Goal: Task Accomplishment & Management: Complete application form

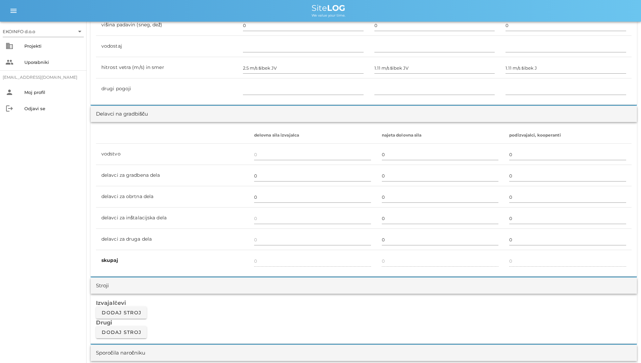
scroll to position [9, 0]
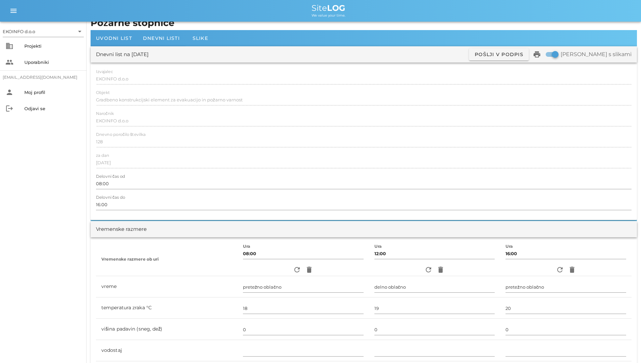
click at [295, 126] on div at bounding box center [363, 128] width 535 height 5
drag, startPoint x: 98, startPoint y: 99, endPoint x: 261, endPoint y: 70, distance: 165.3
click at [261, 70] on div "Izvajalec EKOINFO d.o.o" at bounding box center [363, 79] width 535 height 20
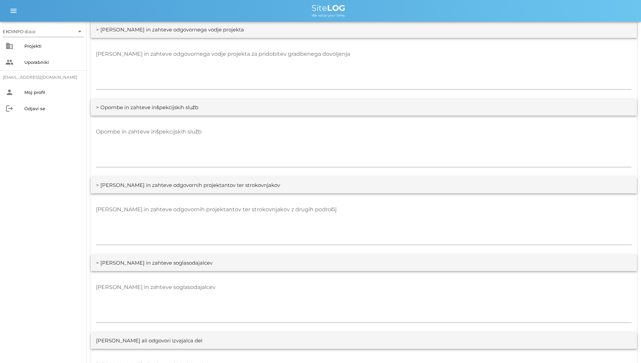
scroll to position [1191, 0]
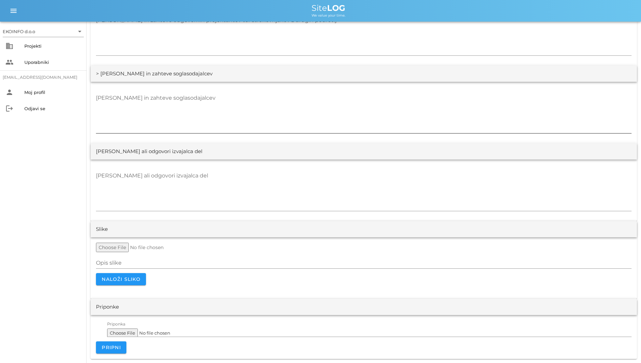
click at [232, 115] on textarea "[PERSON_NAME] in zahteve soglasodajalcev" at bounding box center [363, 113] width 535 height 41
click at [209, 177] on textarea "[PERSON_NAME] ali odgovori izvajalca del" at bounding box center [363, 190] width 535 height 41
click at [190, 133] on div at bounding box center [363, 135] width 535 height 5
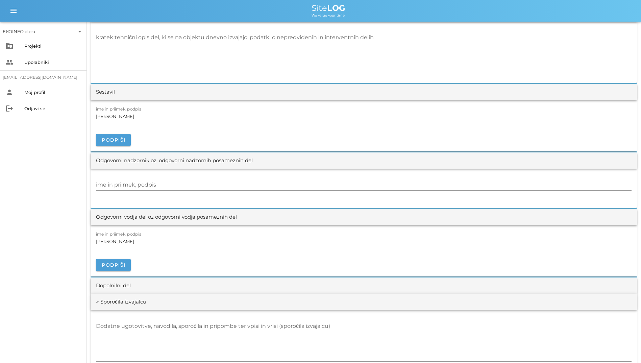
scroll to position [777, 0]
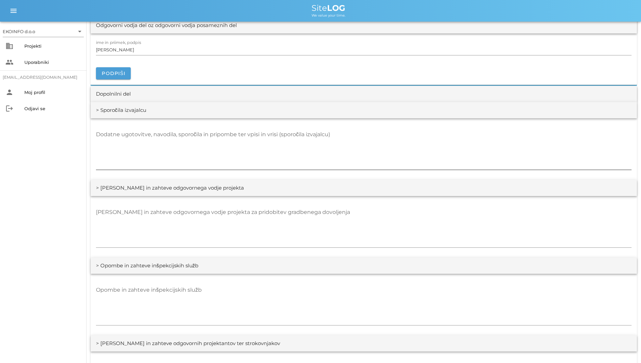
click at [207, 148] on textarea "Dodatne ugotovitve, navodila, sporočila in pripombe ter vpisi in vrisi (sporoči…" at bounding box center [363, 149] width 535 height 41
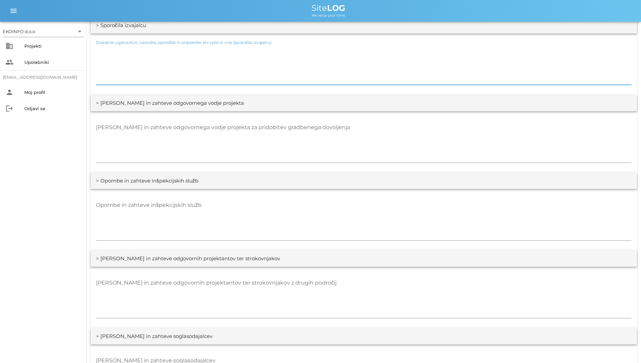
scroll to position [945, 0]
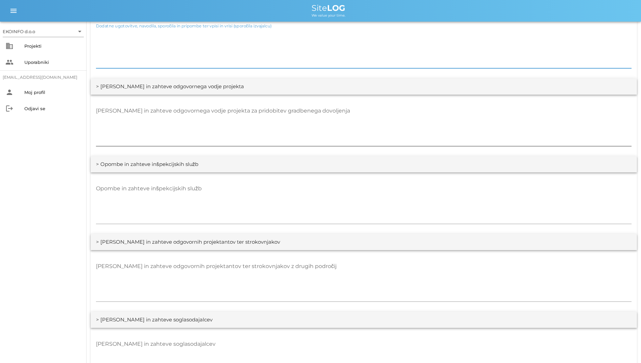
click at [237, 146] on div at bounding box center [363, 148] width 535 height 5
click at [239, 135] on textarea "[PERSON_NAME] in zahteve odgovornega vodje projekta za pridobitev gradbenega do…" at bounding box center [363, 125] width 535 height 41
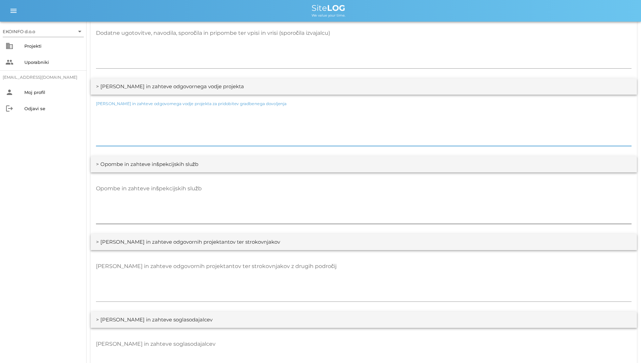
click at [239, 183] on textarea "Opombe in zahteve inšpekcijskih služb" at bounding box center [363, 203] width 535 height 41
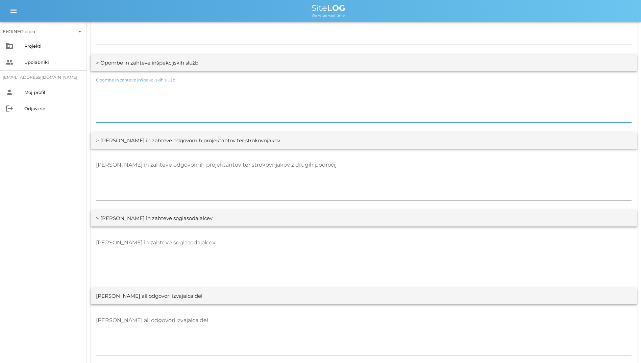
click at [240, 187] on textarea "[PERSON_NAME] in zahteve odgovornih projektantov ter strokovnjakov z drugih pod…" at bounding box center [363, 179] width 535 height 41
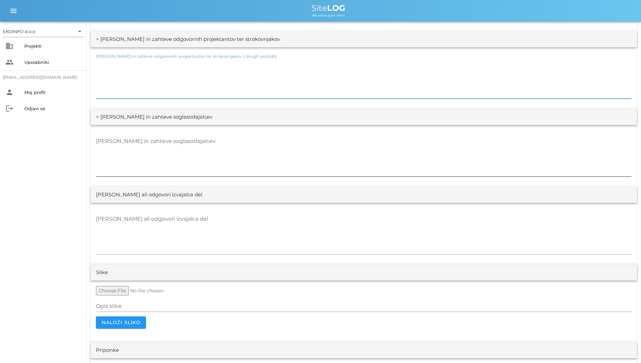
click at [237, 173] on textarea "[PERSON_NAME] in zahteve soglasodajalcev" at bounding box center [363, 156] width 535 height 41
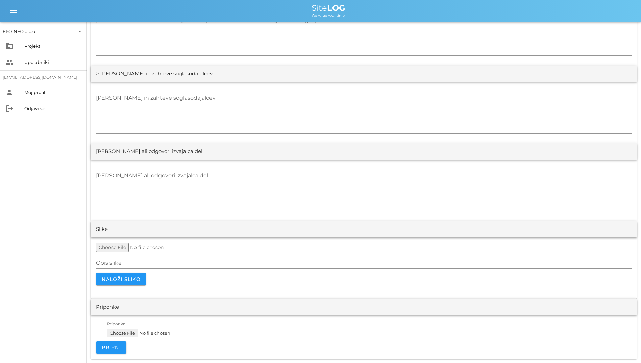
click at [235, 170] on div "[PERSON_NAME] ali odgovori izvajalca del" at bounding box center [363, 190] width 535 height 49
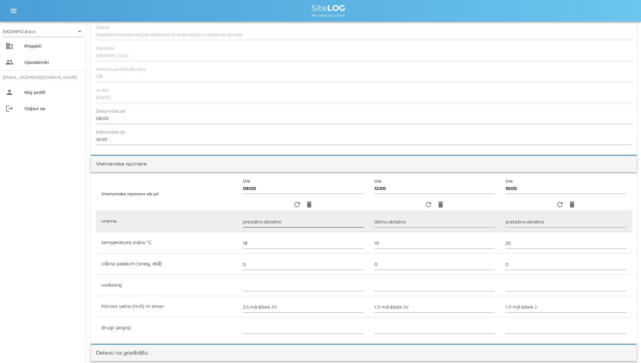
scroll to position [135, 0]
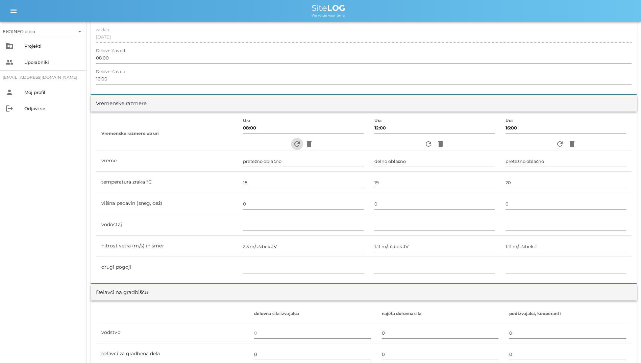
click at [291, 139] on button "refresh" at bounding box center [297, 144] width 12 height 12
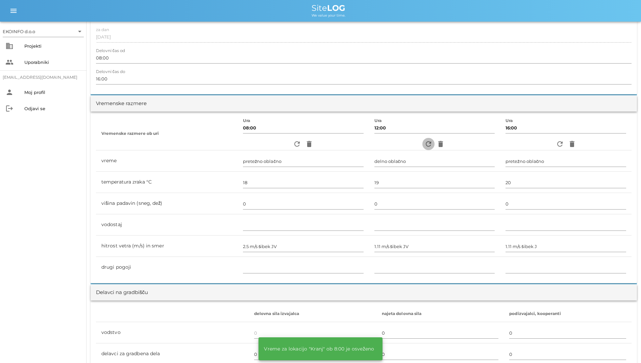
click at [424, 143] on icon "refresh" at bounding box center [428, 144] width 8 height 8
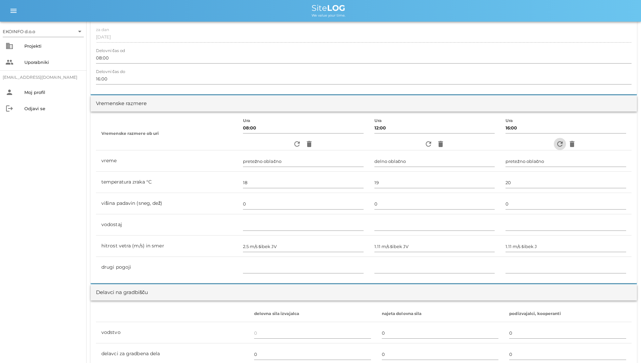
click at [557, 141] on icon "refresh" at bounding box center [559, 144] width 8 height 8
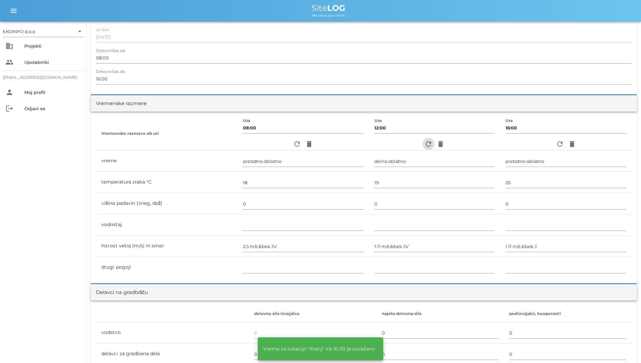
click at [425, 144] on icon "refresh" at bounding box center [428, 144] width 8 height 8
click at [293, 143] on icon "refresh" at bounding box center [297, 144] width 8 height 8
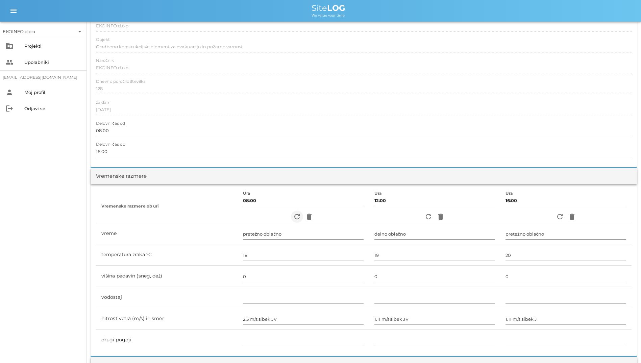
scroll to position [0, 0]
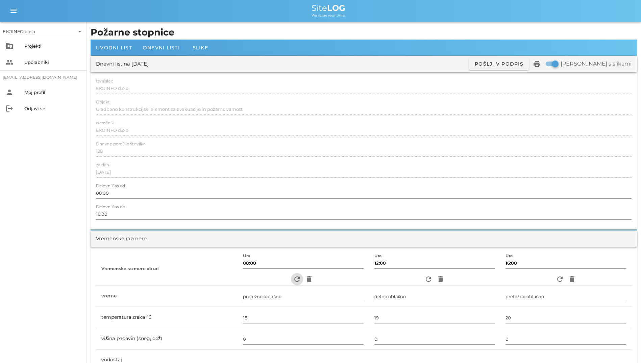
click at [293, 275] on icon "refresh" at bounding box center [297, 279] width 8 height 8
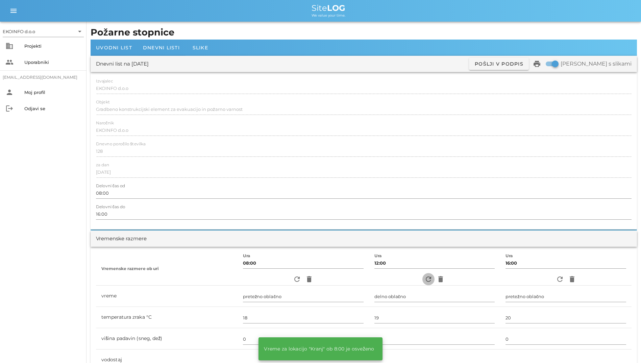
click at [425, 279] on icon "refresh" at bounding box center [428, 279] width 8 height 8
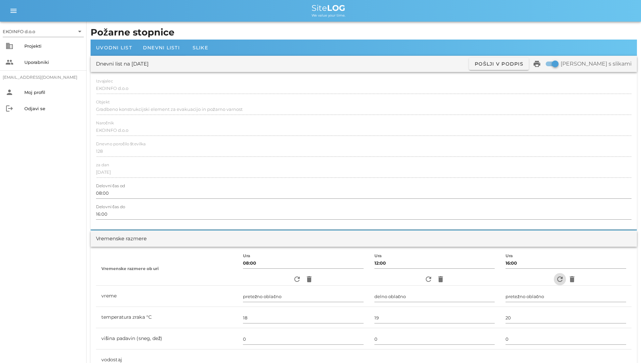
click at [557, 280] on icon "refresh" at bounding box center [559, 279] width 8 height 8
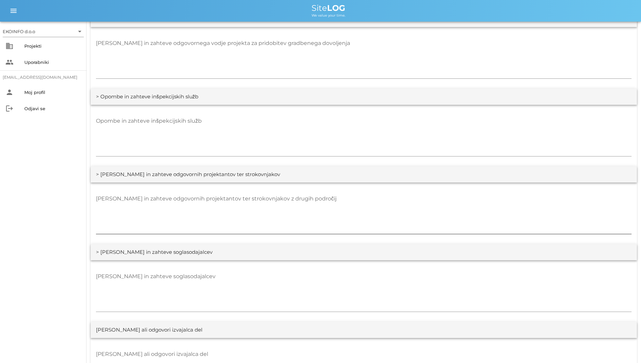
click at [243, 203] on textarea "[PERSON_NAME] in zahteve odgovornih projektantov ter strokovnjakov z drugih pod…" at bounding box center [363, 213] width 535 height 41
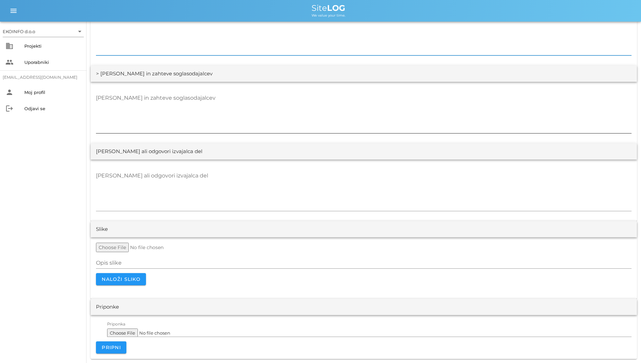
click at [278, 107] on textarea "[PERSON_NAME] in zahteve soglasodajalcev" at bounding box center [363, 113] width 535 height 41
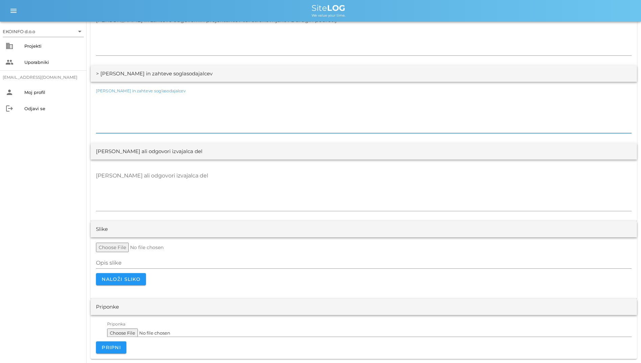
click at [276, 229] on div "Slike" at bounding box center [363, 229] width 546 height 16
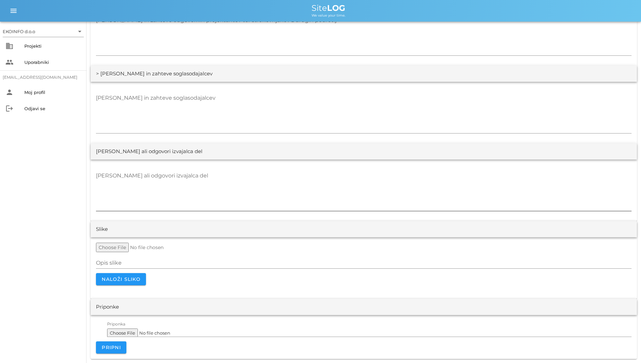
click at [277, 203] on textarea "[PERSON_NAME] ali odgovori izvajalca del" at bounding box center [363, 190] width 535 height 41
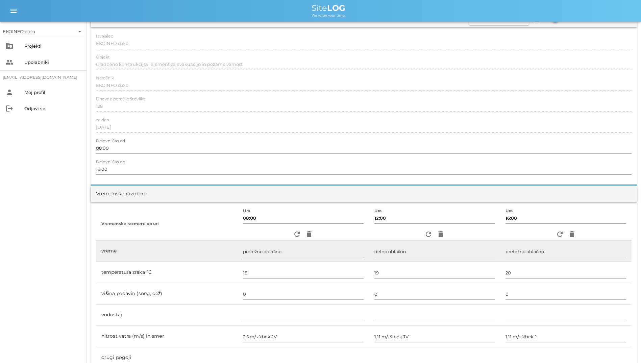
scroll to position [0, 0]
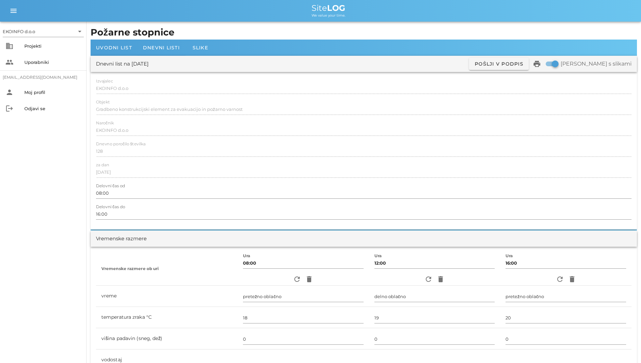
click at [230, 158] on div at bounding box center [363, 158] width 535 height 5
drag, startPoint x: 209, startPoint y: 150, endPoint x: 155, endPoint y: 165, distance: 55.8
click at [155, 165] on div "za dan [DATE]" at bounding box center [363, 172] width 535 height 20
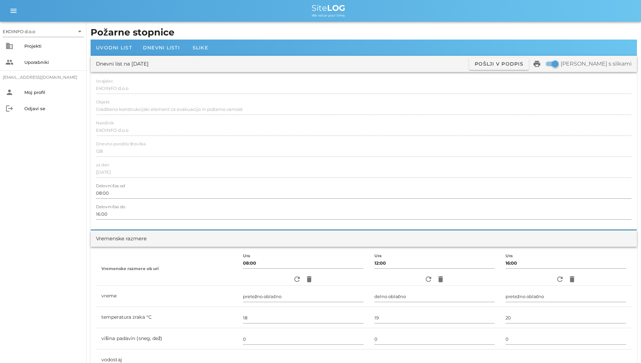
click at [128, 109] on div "Izvajalec EKOINFO d.o.o Objekt Gradbeno konstrukcijski element za evakuacijo in…" at bounding box center [363, 150] width 546 height 157
drag, startPoint x: 128, startPoint y: 109, endPoint x: 87, endPoint y: 81, distance: 49.8
click at [102, 75] on div "Izvajalec EKOINFO d.o.o Objekt Gradbeno konstrukcijski element za evakuacijo in…" at bounding box center [363, 150] width 546 height 157
drag, startPoint x: 97, startPoint y: 79, endPoint x: 136, endPoint y: 116, distance: 53.5
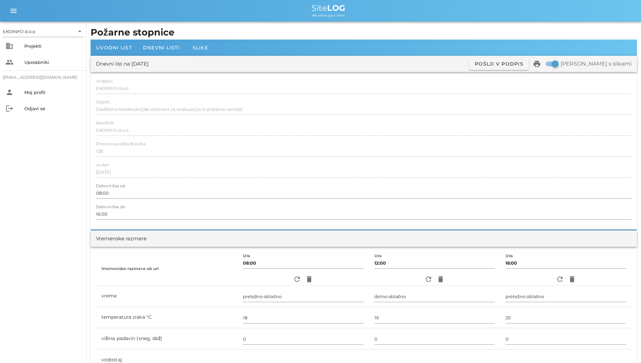
click at [136, 116] on div "Izvajalec EKOINFO d.o.o Objekt Gradbeno konstrukcijski element za evakuacijo in…" at bounding box center [363, 150] width 546 height 157
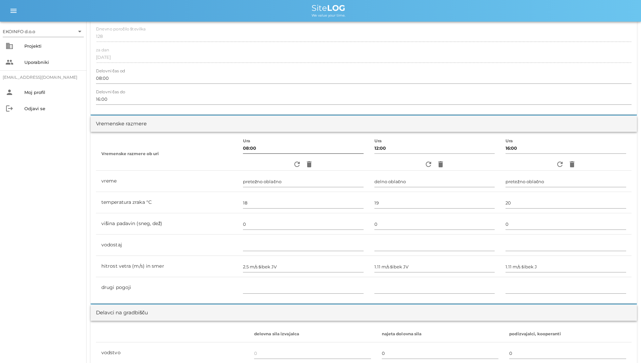
scroll to position [135, 0]
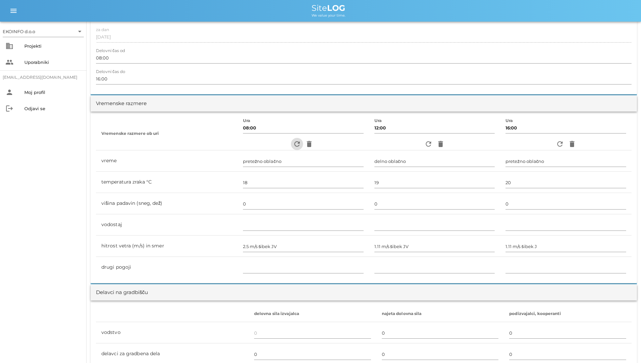
click at [293, 148] on icon "refresh" at bounding box center [297, 144] width 8 height 8
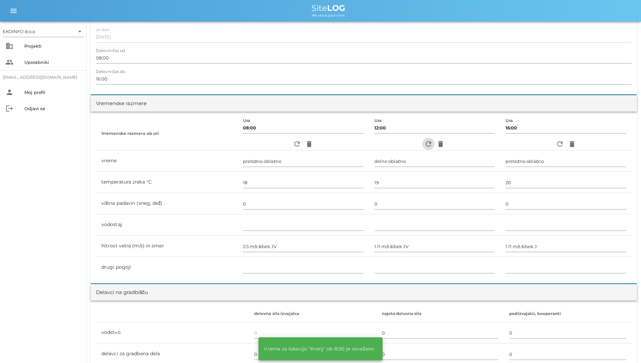
click at [428, 148] on button "refresh" at bounding box center [428, 144] width 12 height 12
click at [553, 143] on span "refresh" at bounding box center [559, 144] width 12 height 8
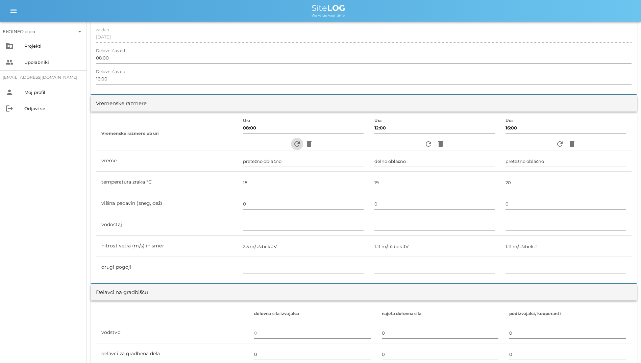
click at [294, 146] on icon "refresh" at bounding box center [297, 144] width 8 height 8
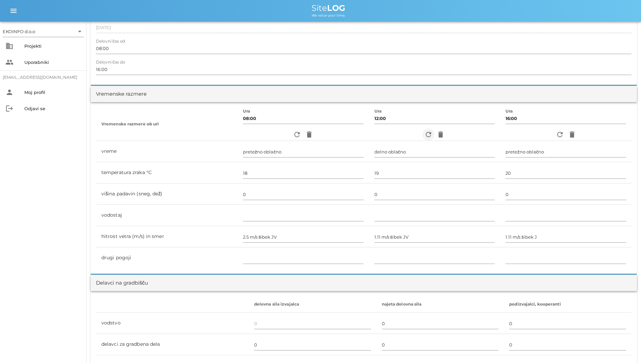
scroll to position [0, 0]
